Goal: Find specific page/section: Find specific page/section

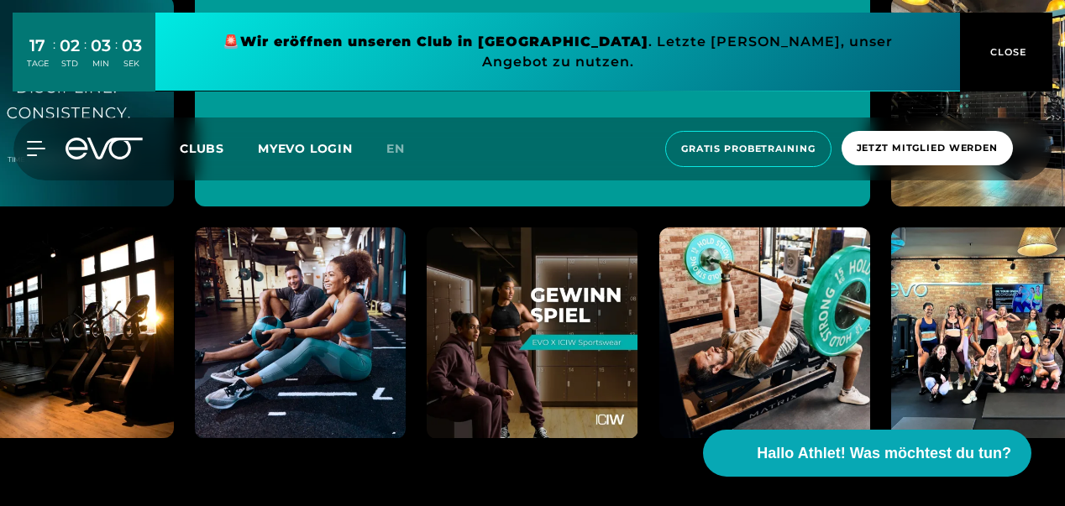
scroll to position [6047, 0]
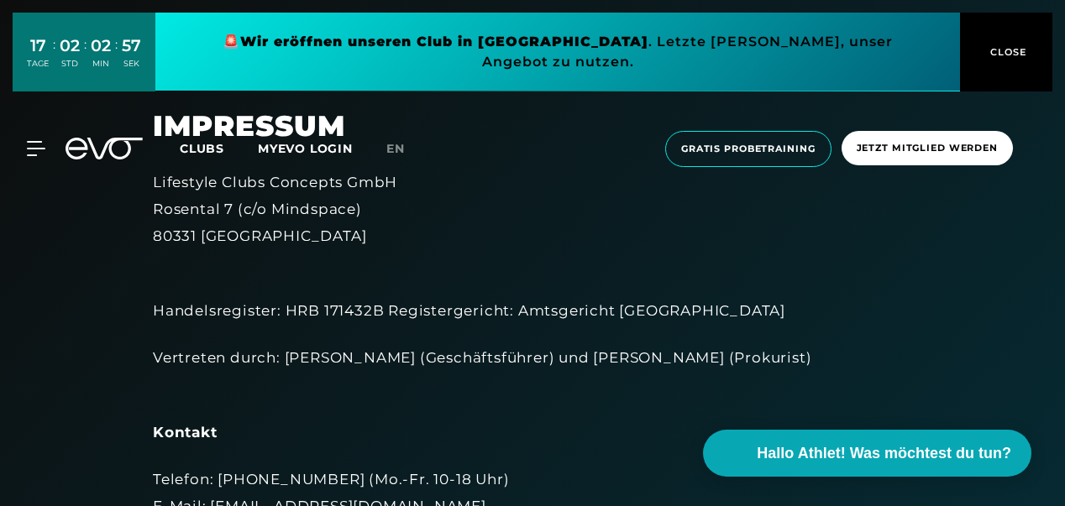
drag, startPoint x: 153, startPoint y: 177, endPoint x: 384, endPoint y: 174, distance: 231.0
click at [408, 178] on div "Lifestyle Clubs Concepts GmbH [STREET_ADDRESS]" at bounding box center [532, 209] width 759 height 81
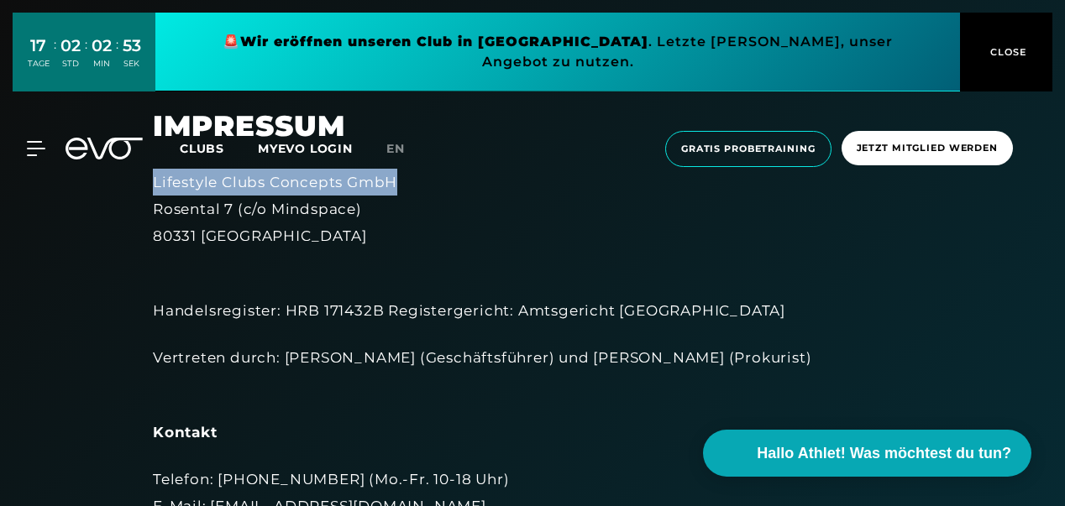
drag, startPoint x: 396, startPoint y: 181, endPoint x: 134, endPoint y: 186, distance: 263.0
copy div "Lifestyle Clubs Concepts GmbH"
